Goal: Information Seeking & Learning: Learn about a topic

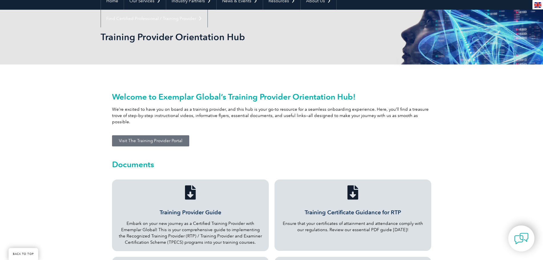
scroll to position [86, 0]
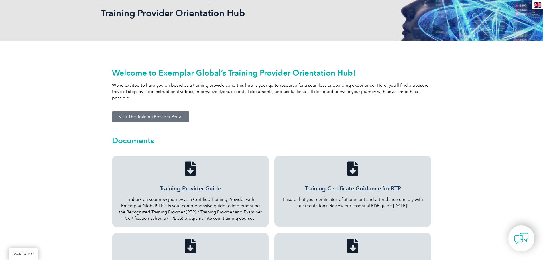
click at [172, 115] on span "Visit The Training Provider Portal" at bounding box center [151, 117] width 64 height 4
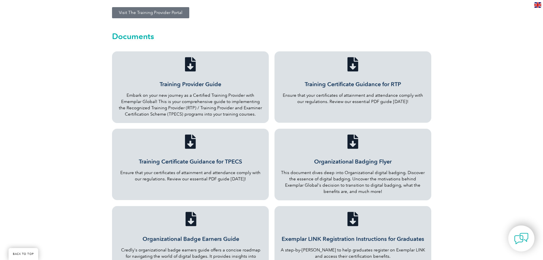
scroll to position [200, 0]
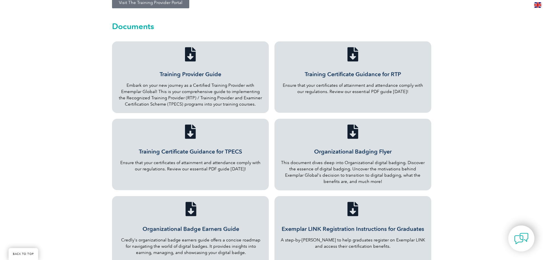
click at [188, 71] on link "Training Provider Guide" at bounding box center [191, 74] width 62 height 7
click at [371, 71] on link "Training Certificate Guidance for RTP" at bounding box center [353, 74] width 96 height 7
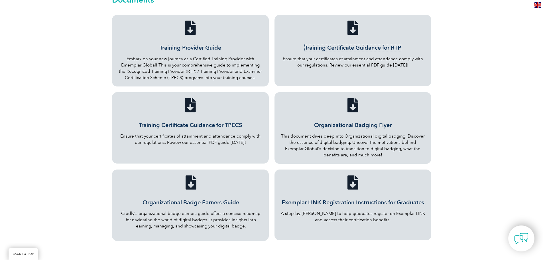
scroll to position [257, 0]
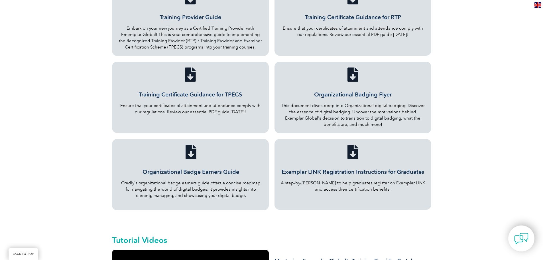
click at [388, 91] on link "Organizational Badging Flyer" at bounding box center [353, 94] width 78 height 7
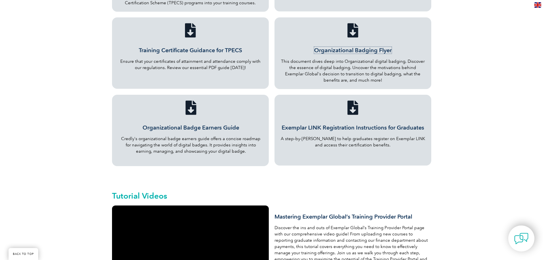
scroll to position [314, 0]
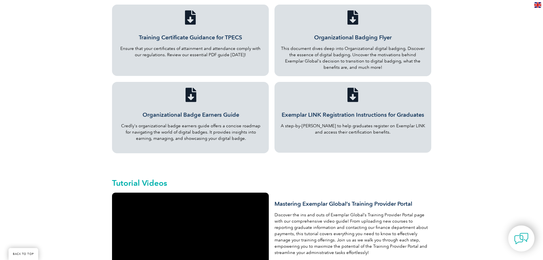
click at [175, 111] on link "Organizational Badge Earners Guide" at bounding box center [191, 114] width 97 height 7
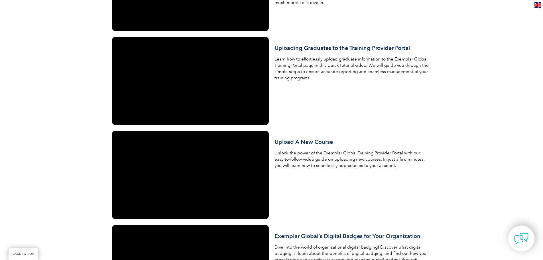
scroll to position [656, 0]
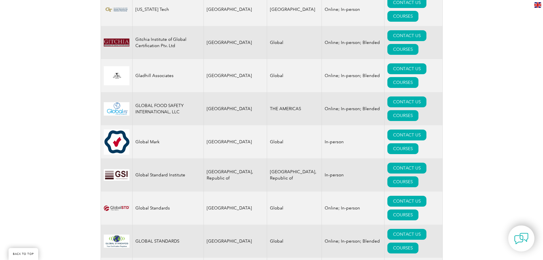
scroll to position [3251, 0]
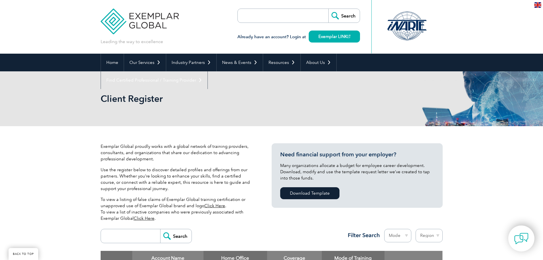
scroll to position [3251, 0]
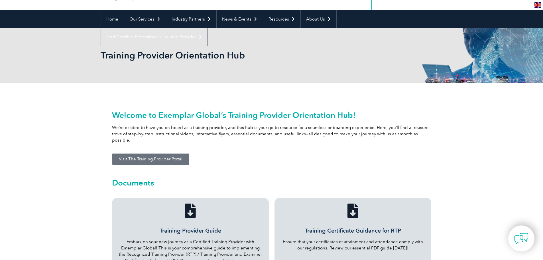
scroll to position [57, 0]
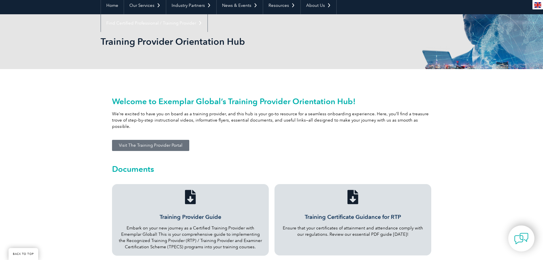
click at [166, 143] on span "Visit The Training Provider Portal" at bounding box center [151, 145] width 64 height 4
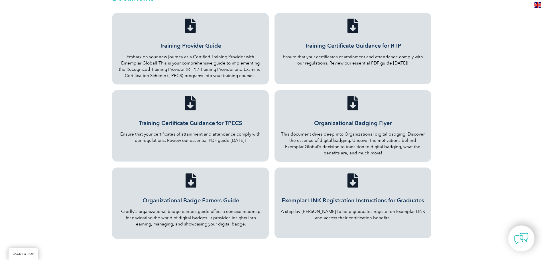
scroll to position [200, 0]
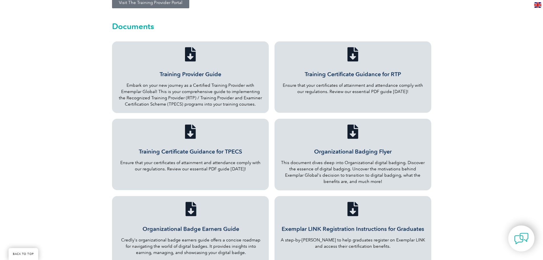
click at [204, 71] on link "Training Provider Guide" at bounding box center [191, 74] width 62 height 7
click at [350, 71] on link "Training Certificate Guidance for RTP" at bounding box center [353, 74] width 96 height 7
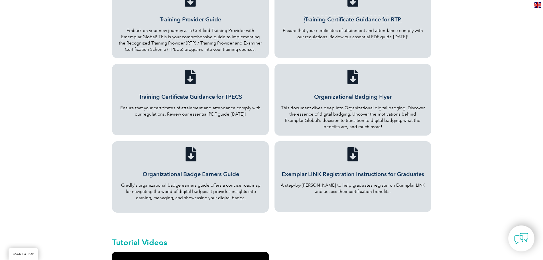
scroll to position [257, 0]
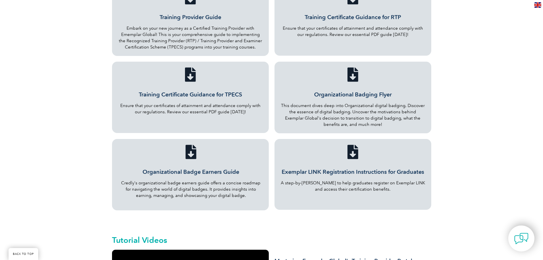
click at [344, 91] on link "Organizational Badging Flyer" at bounding box center [353, 94] width 78 height 7
click at [199, 168] on link "Organizational Badge Earners Guide" at bounding box center [191, 171] width 97 height 7
click at [331, 168] on link "Exemplar LINK Registration Instructions for Graduates" at bounding box center [353, 171] width 143 height 7
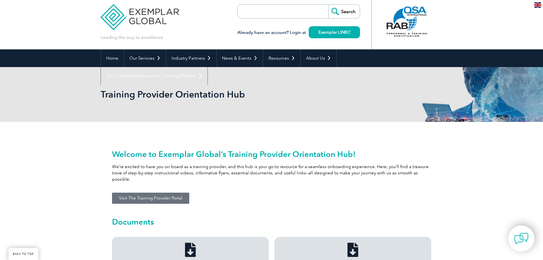
scroll to position [0, 0]
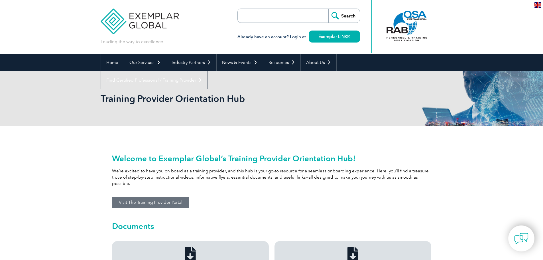
click at [144, 200] on link "Visit The Training Provider Portal" at bounding box center [150, 202] width 77 height 11
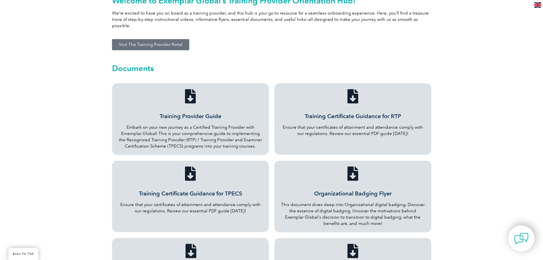
scroll to position [171, 0]
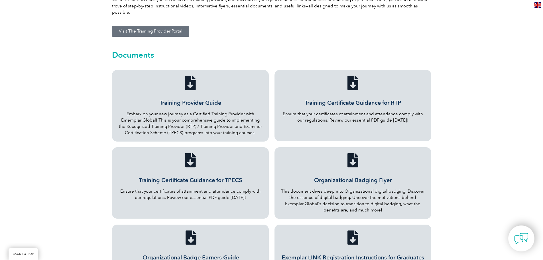
click at [214, 99] on link "Training Provider Guide" at bounding box center [191, 102] width 62 height 7
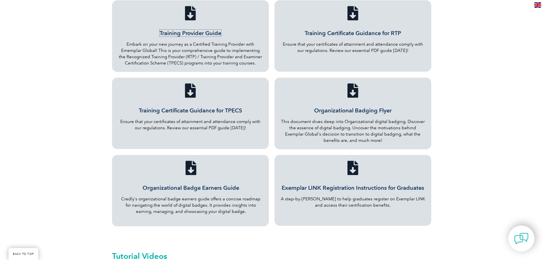
scroll to position [257, 0]
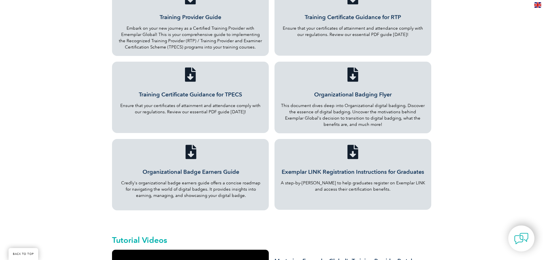
click at [371, 91] on link "Organizational Badging Flyer" at bounding box center [353, 94] width 78 height 7
click at [219, 168] on link "Organizational Badge Earners Guide" at bounding box center [191, 171] width 97 height 7
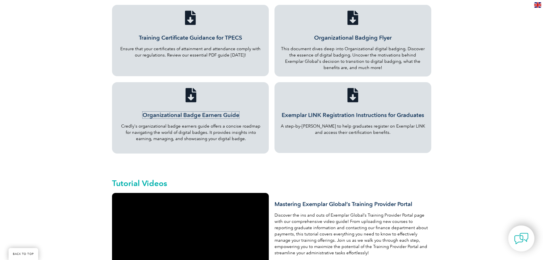
scroll to position [314, 0]
click at [367, 111] on link "Exemplar LINK Registration Instructions for Graduates" at bounding box center [353, 114] width 143 height 7
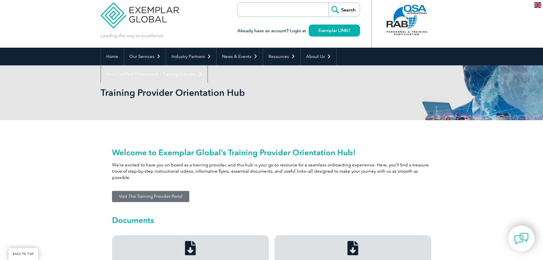
scroll to position [0, 0]
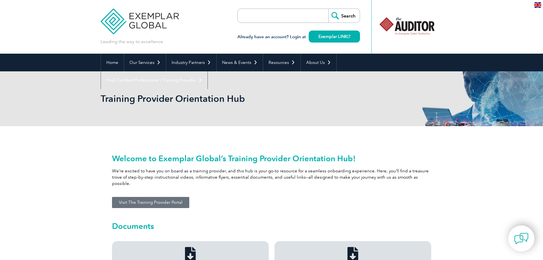
click at [289, 106] on div "Training Provider Orientation Hub" at bounding box center [272, 98] width 342 height 55
